Goal: Transaction & Acquisition: Purchase product/service

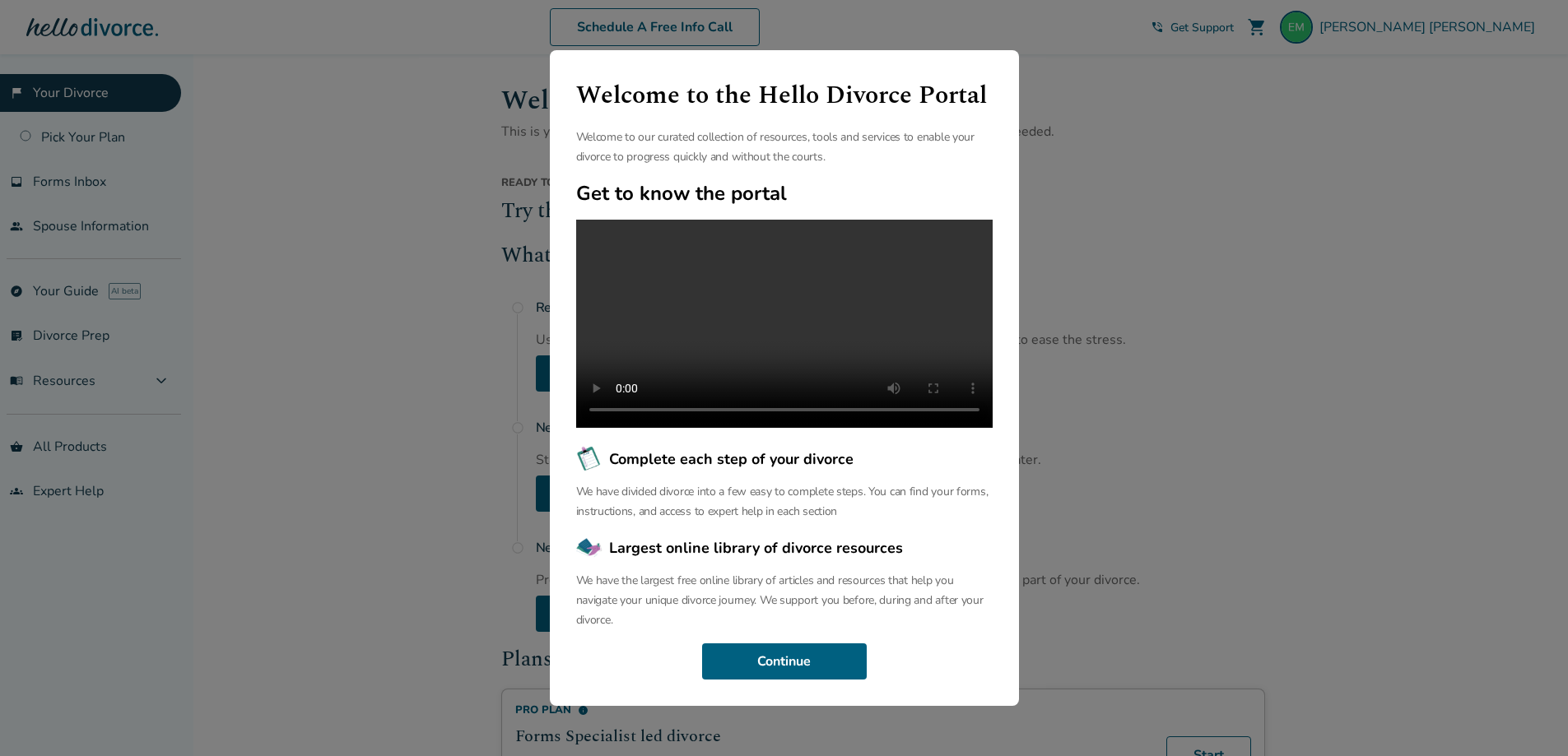
click at [305, 429] on div "Welcome to the Hello Divorce Portal Welcome to our curated collection of resour…" at bounding box center [784, 378] width 1568 height 756
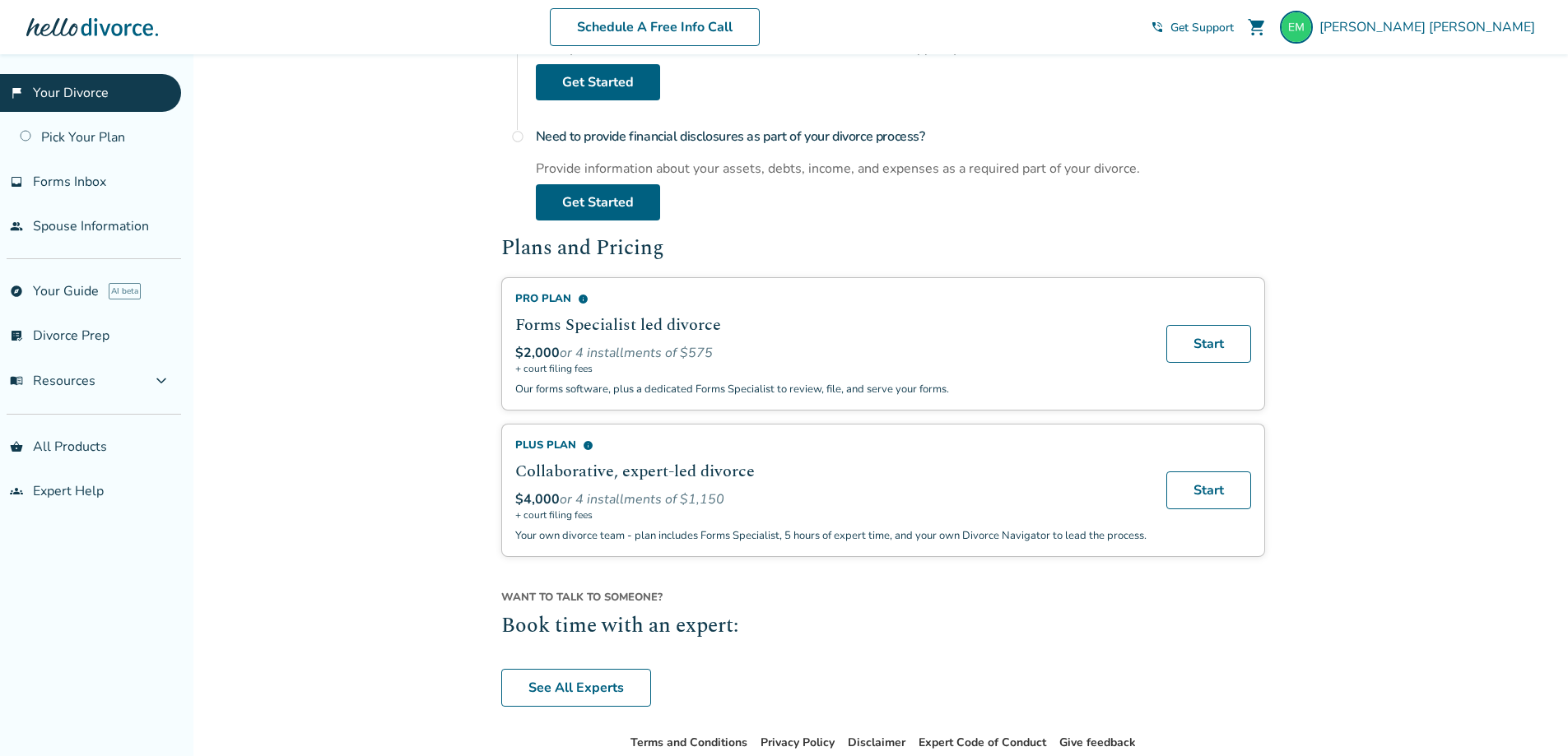
scroll to position [494, 0]
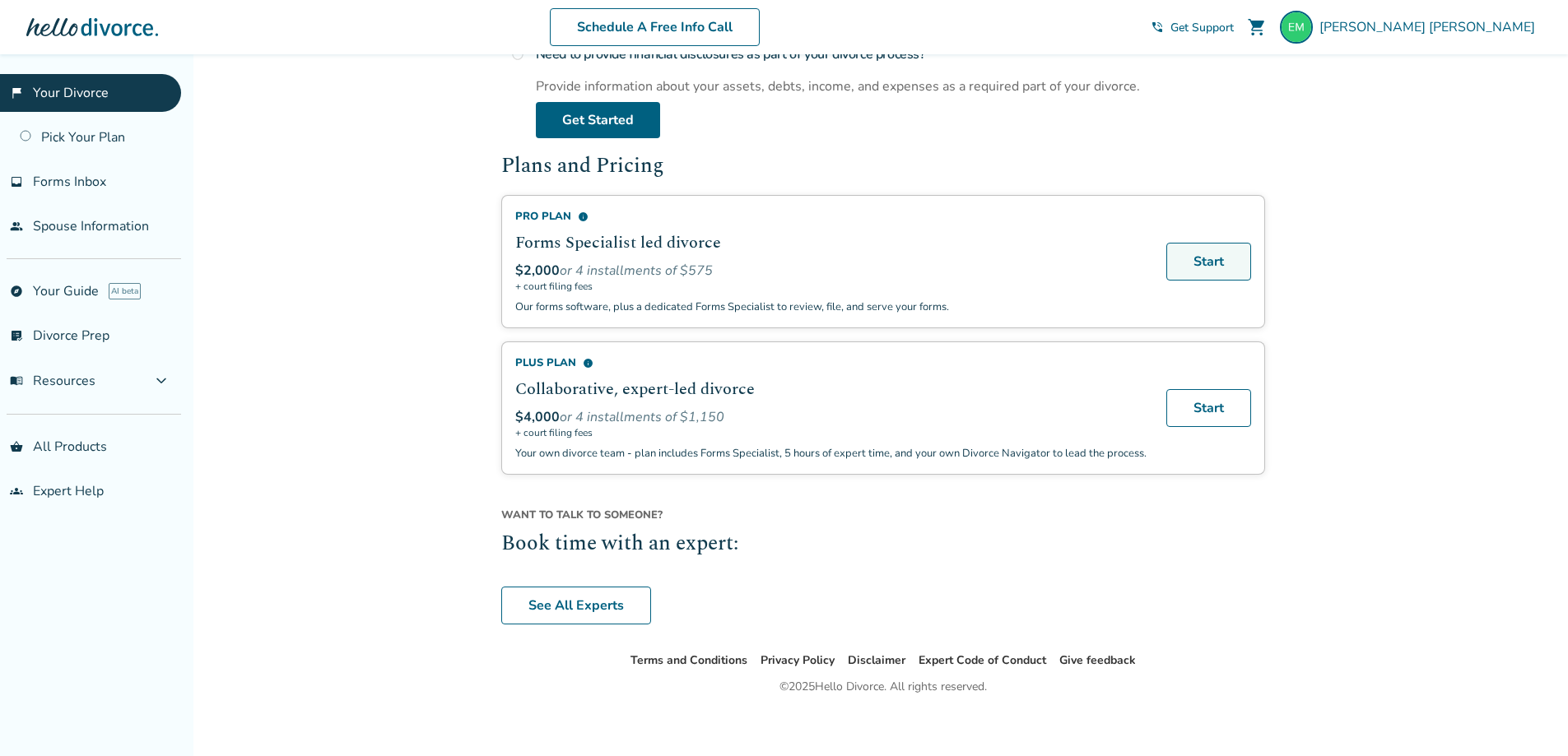
click at [1194, 271] on link "Start" at bounding box center [1209, 261] width 85 height 38
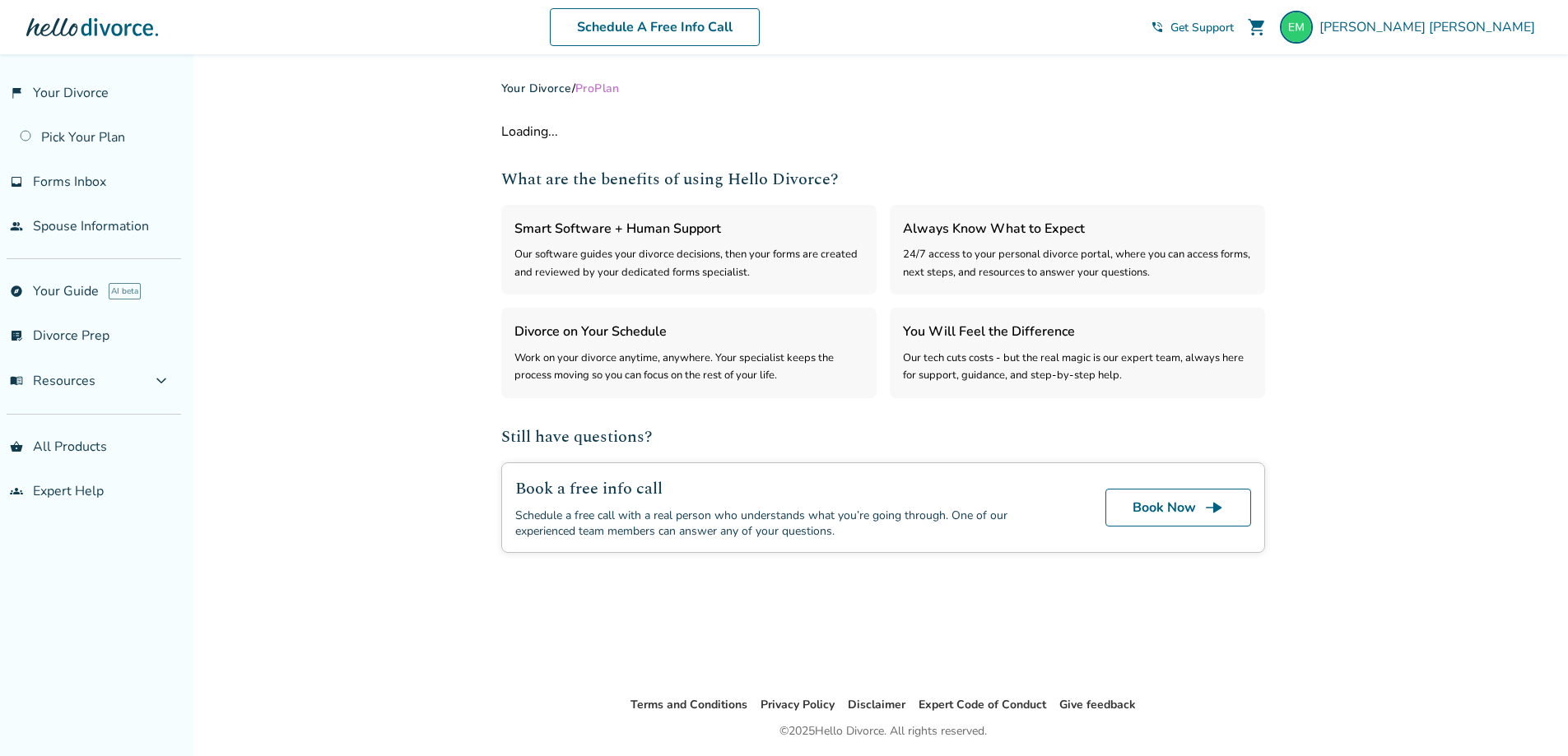
select select "***"
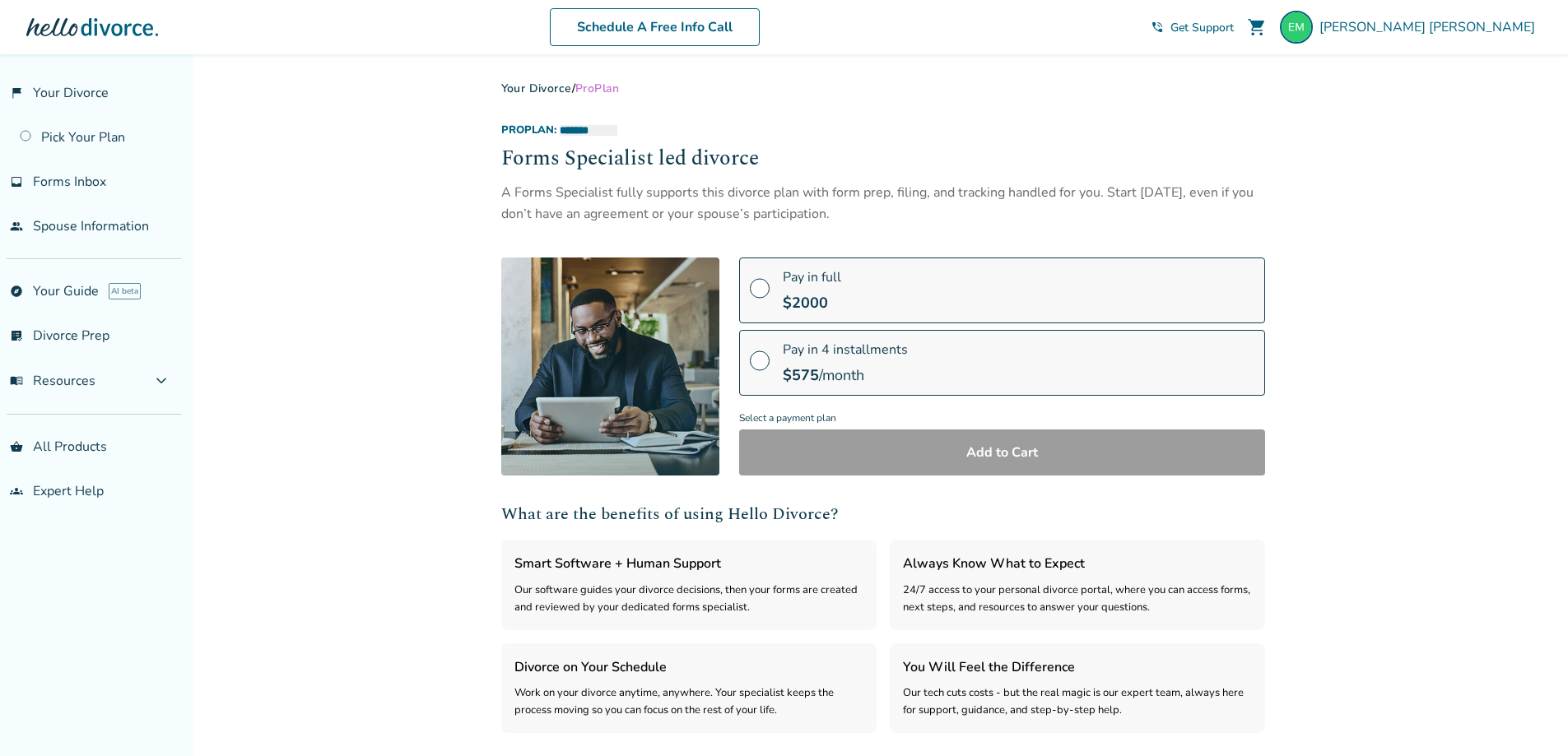
click at [761, 289] on span at bounding box center [760, 295] width 20 height 18
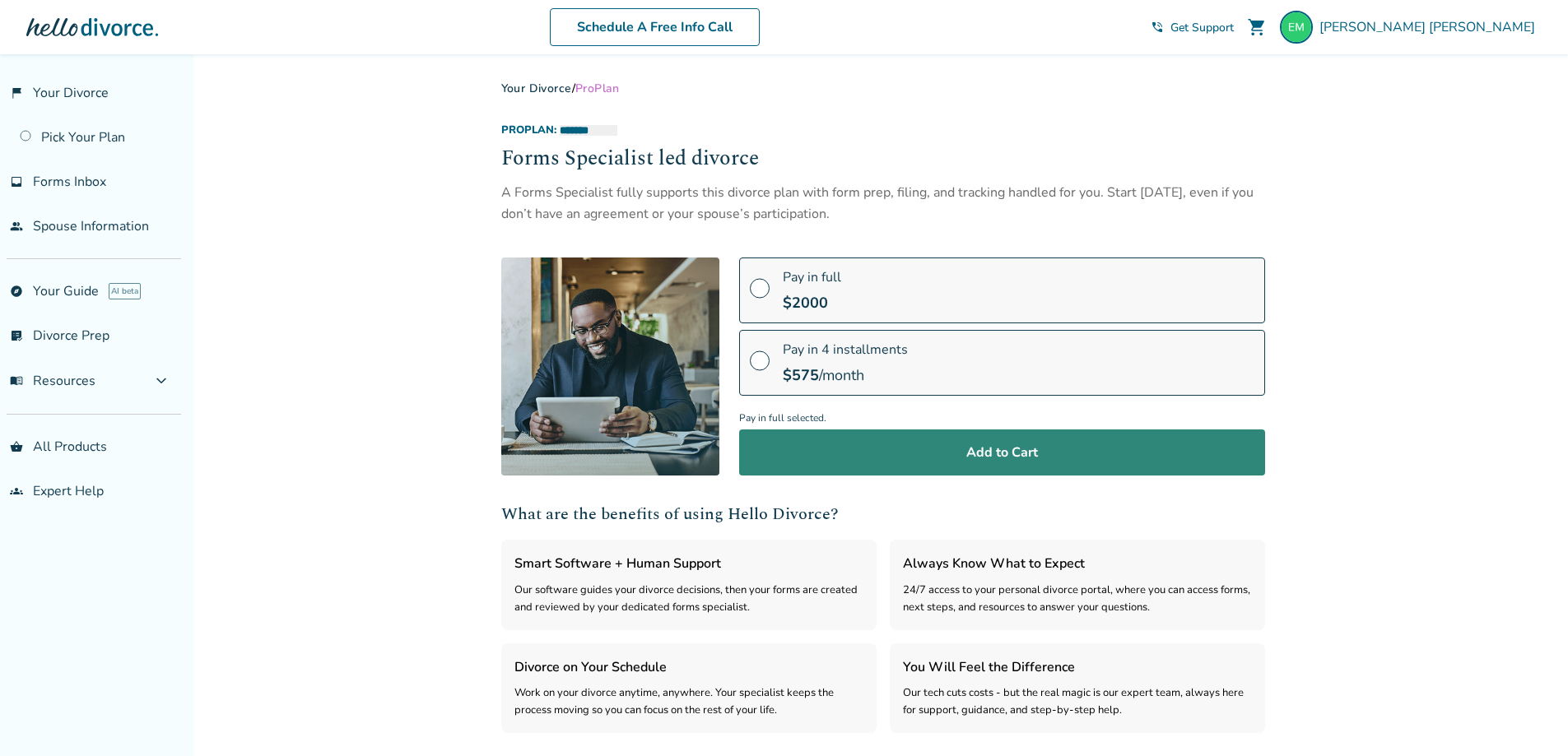
click at [1014, 458] on button "Add to Cart" at bounding box center [1002, 453] width 526 height 46
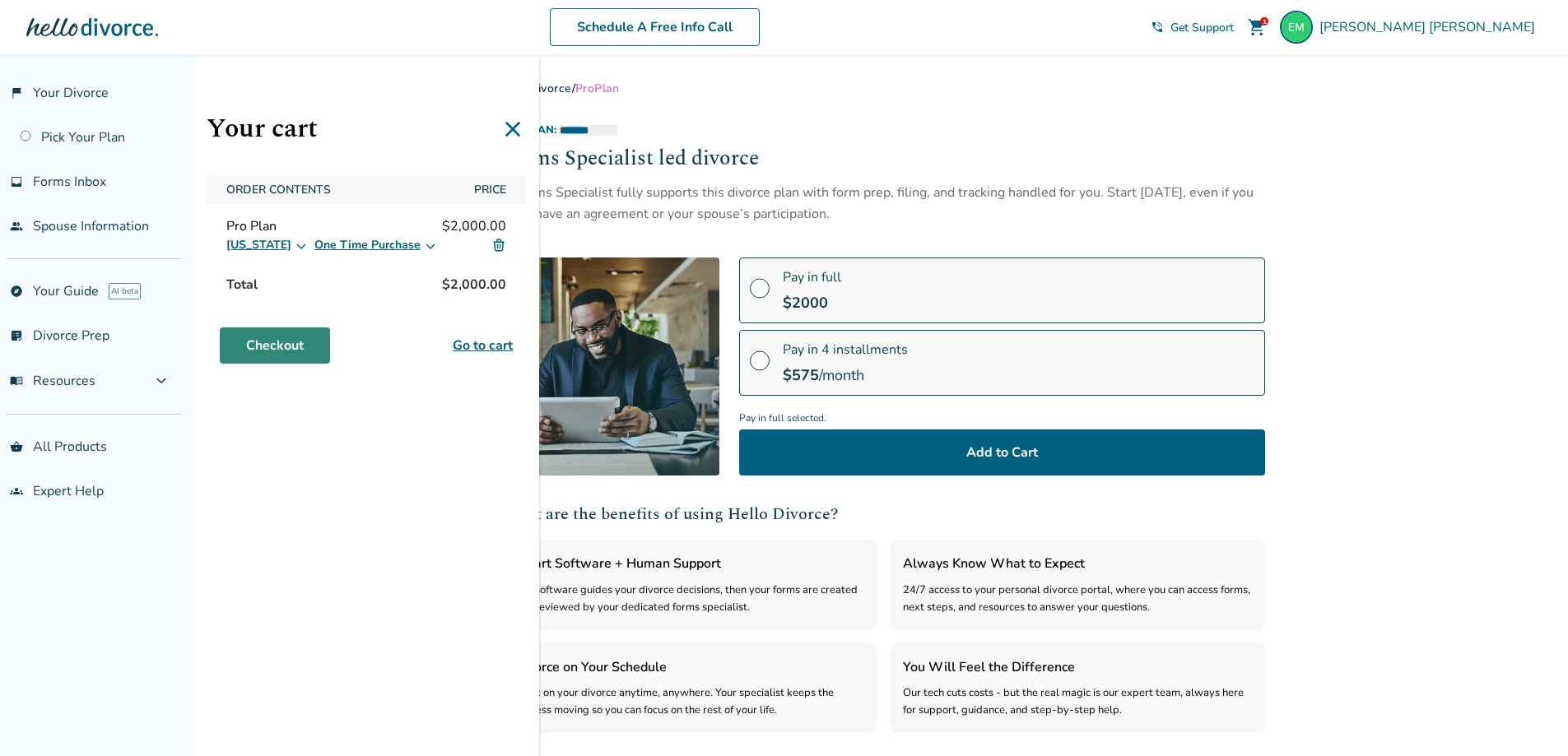
click at [256, 341] on link "Checkout" at bounding box center [275, 346] width 110 height 37
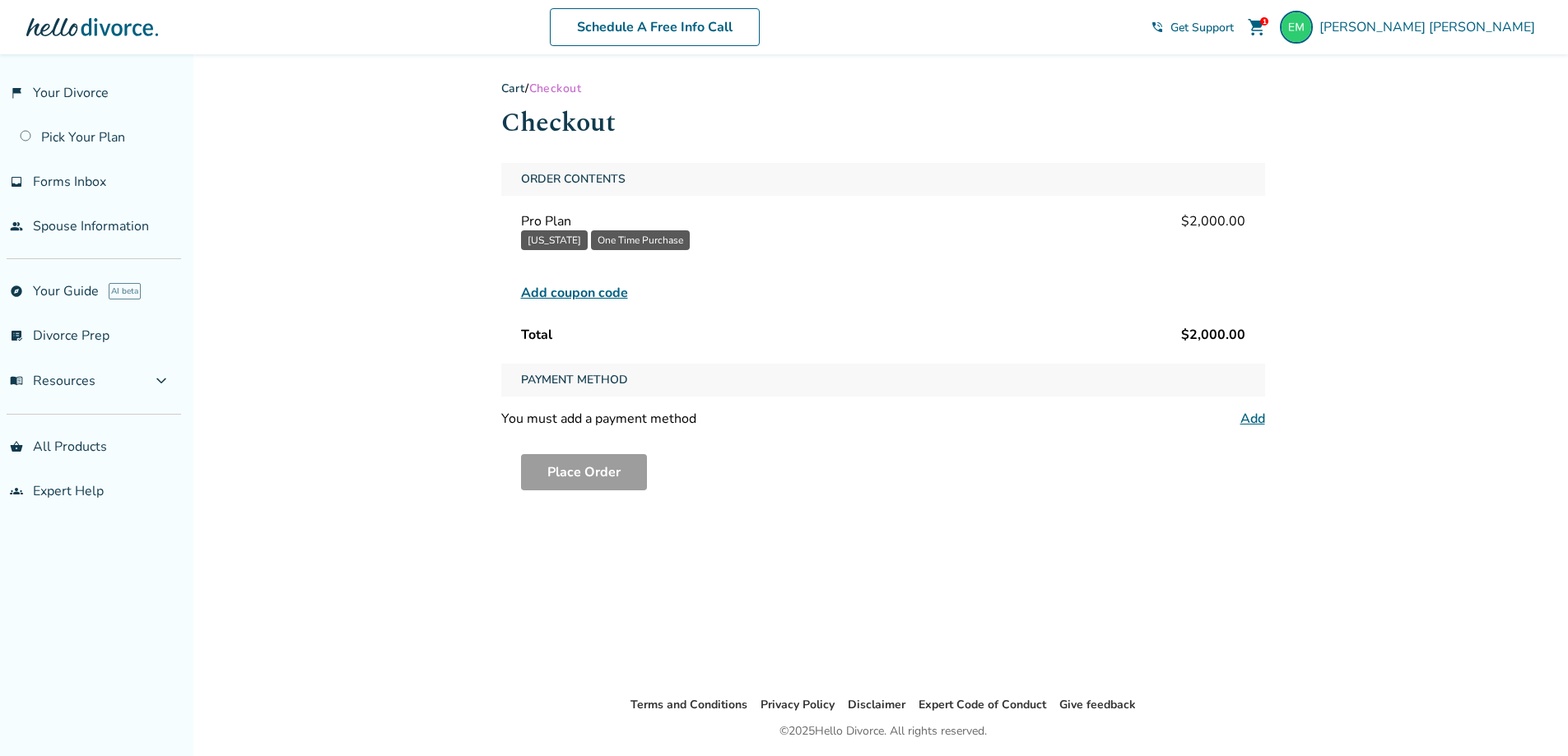
click at [608, 289] on span "Add coupon code" at bounding box center [574, 293] width 107 height 20
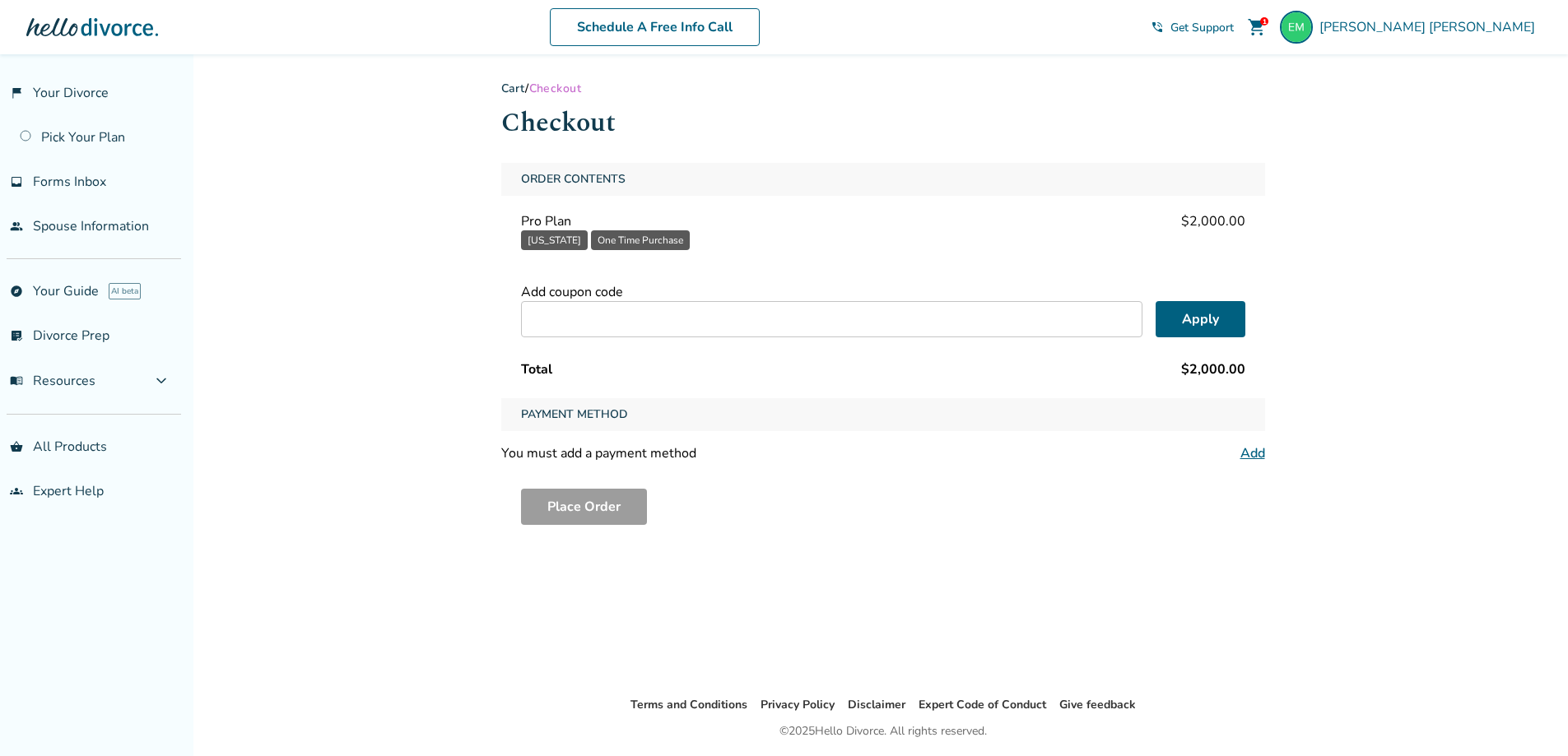
click at [804, 333] on input "text" at bounding box center [832, 319] width 622 height 37
type input "****"
click at [1199, 326] on button "Apply" at bounding box center [1200, 319] width 90 height 37
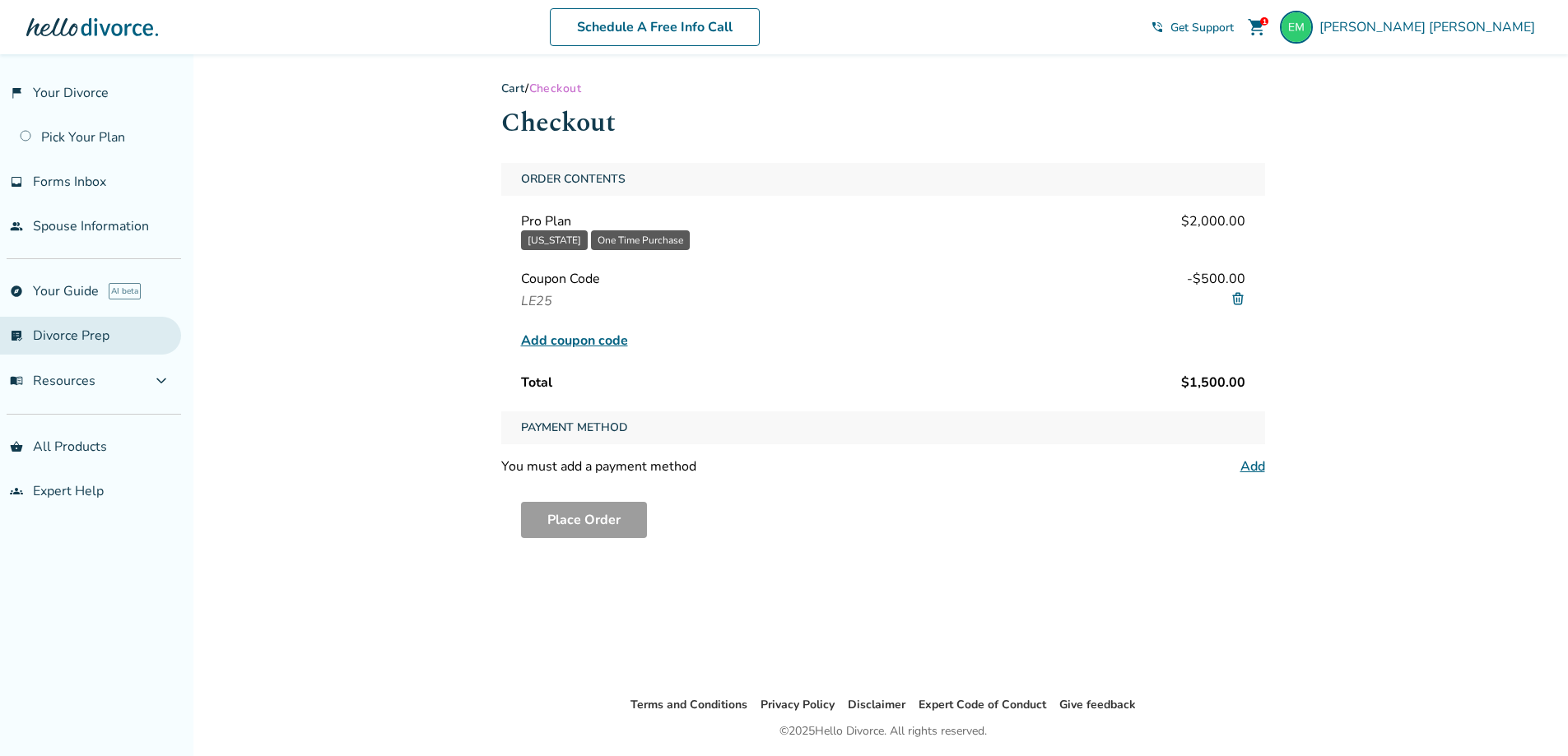
click at [111, 337] on link "list_alt_check Divorce Prep" at bounding box center [90, 336] width 181 height 38
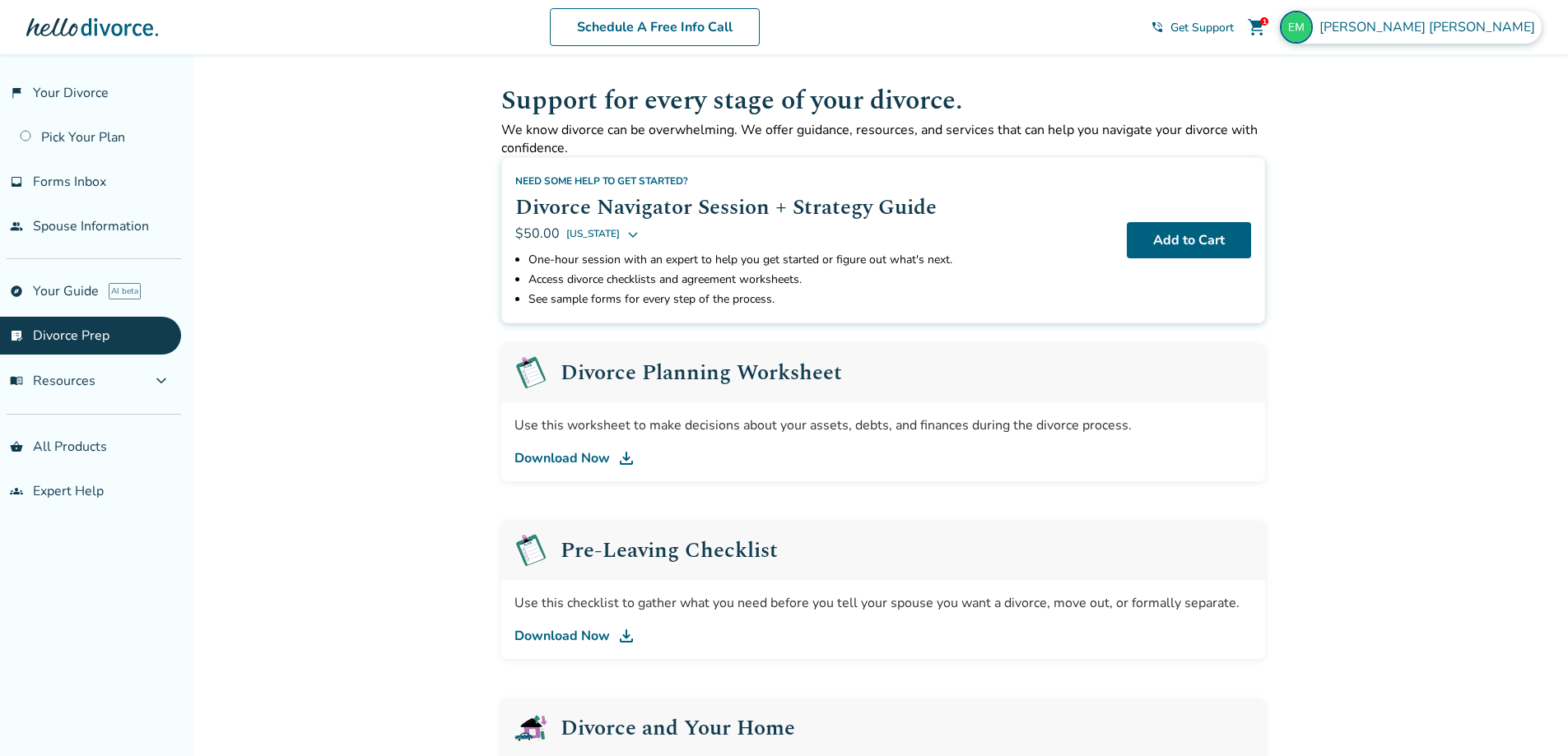
click at [1469, 29] on span "[PERSON_NAME]" at bounding box center [1430, 27] width 222 height 18
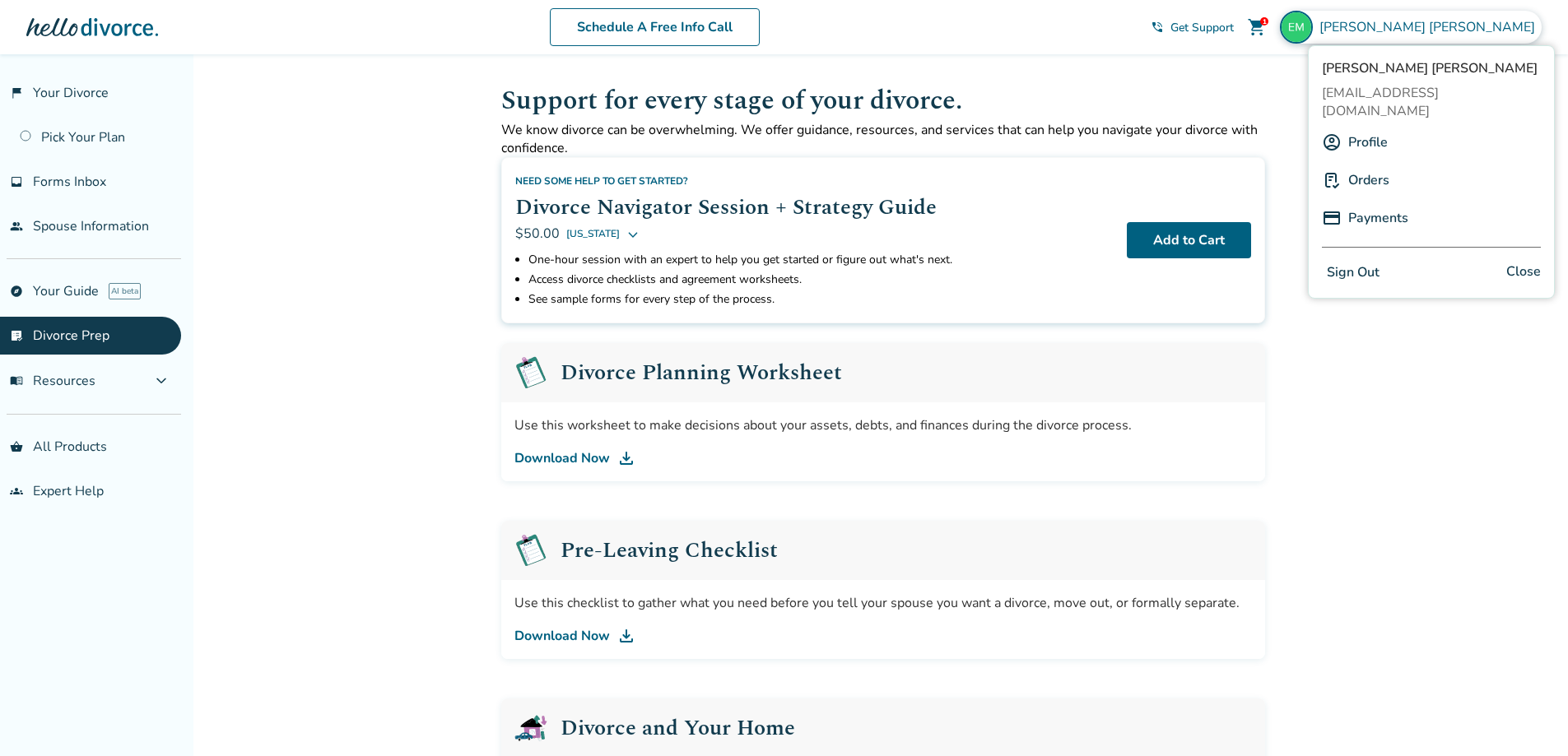
click at [1365, 261] on button "Sign Out" at bounding box center [1352, 272] width 62 height 24
